Goal: Task Accomplishment & Management: Manage account settings

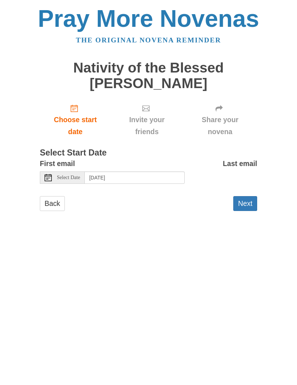
click at [246, 204] on button "Next" at bounding box center [245, 203] width 24 height 15
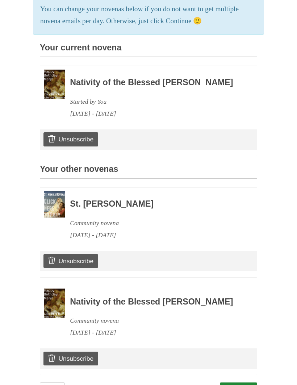
scroll to position [179, 0]
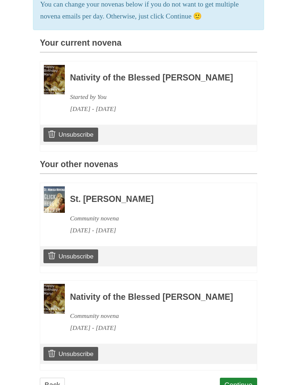
click at [71, 361] on link "Unsubscribe" at bounding box center [70, 354] width 55 height 14
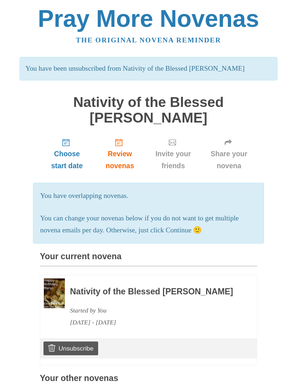
click at [7, 241] on body "Pray More Novenas The original novena reminder You have been unsubscribed from …" at bounding box center [148, 313] width 297 height 627
click at [16, 134] on div "Pray More Novenas The original novena reminder You have been unsubscribed from …" at bounding box center [149, 313] width 272 height 627
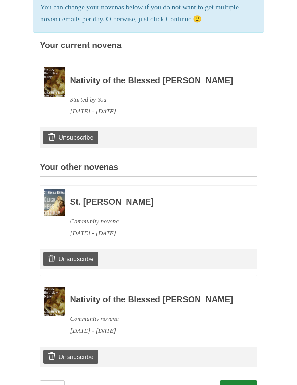
scroll to position [229, 0]
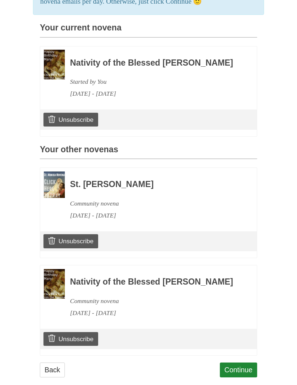
click at [62, 122] on link "Unsubscribe" at bounding box center [70, 120] width 55 height 14
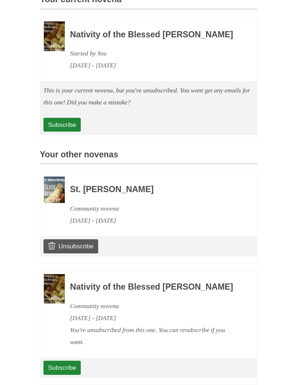
scroll to position [257, 0]
click at [58, 374] on link "Subscribe" at bounding box center [61, 367] width 37 height 14
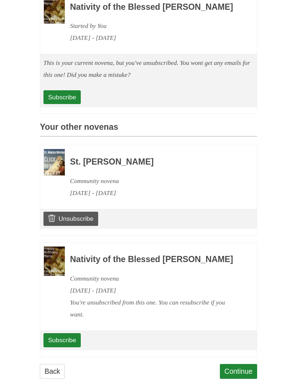
scroll to position [284, 0]
click at [51, 379] on link "Back" at bounding box center [52, 371] width 25 height 15
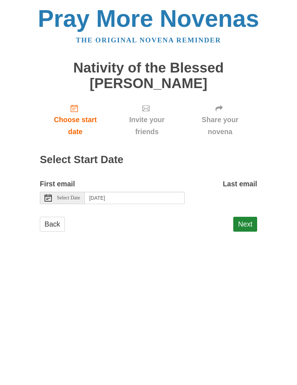
click at [38, 227] on div "Pray More Novenas The original novena reminder Nativity of the Blessed [PERSON_…" at bounding box center [149, 126] width 272 height 252
click at [49, 217] on link "Back" at bounding box center [52, 224] width 25 height 15
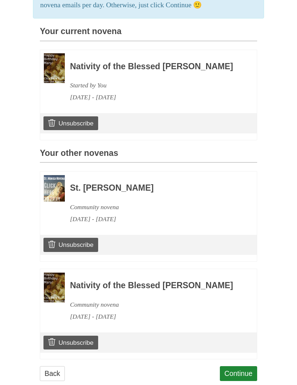
scroll to position [229, 0]
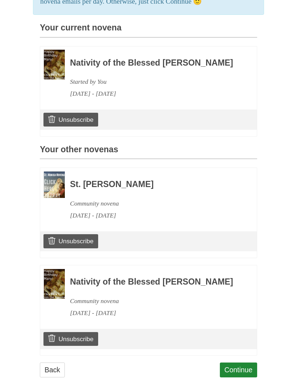
click at [68, 120] on link "Unsubscribe" at bounding box center [70, 120] width 55 height 14
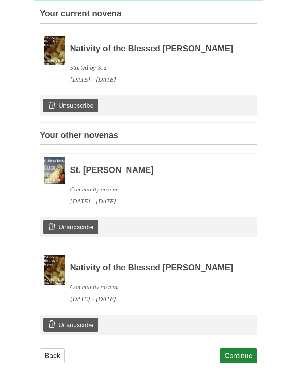
click at [64, 99] on link "Unsubscribe" at bounding box center [70, 106] width 55 height 14
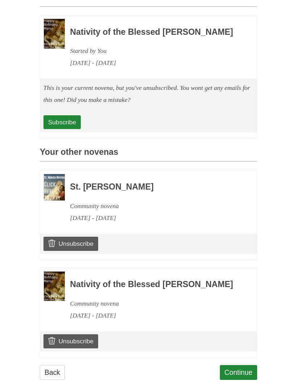
scroll to position [261, 0]
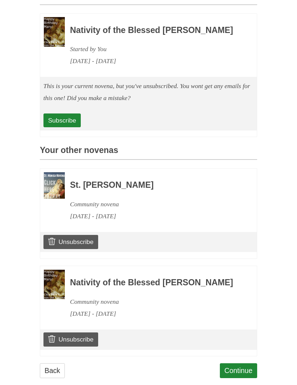
click at [239, 378] on link "Continue" at bounding box center [239, 370] width 38 height 15
click at [50, 363] on link "Back" at bounding box center [52, 370] width 25 height 15
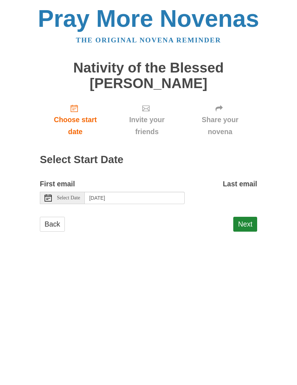
click at [239, 223] on button "Next" at bounding box center [245, 224] width 24 height 15
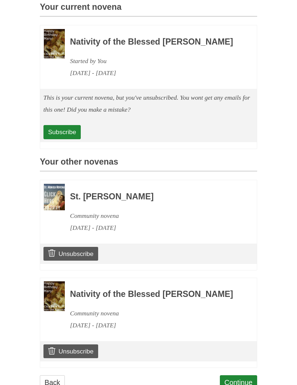
scroll to position [227, 0]
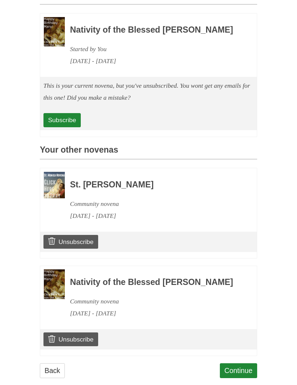
click at [53, 378] on link "Back" at bounding box center [52, 370] width 25 height 15
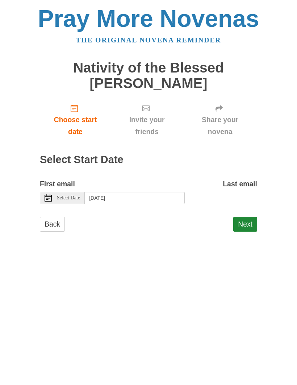
click at [50, 220] on link "Back" at bounding box center [52, 224] width 25 height 15
